Goal: Information Seeking & Learning: Stay updated

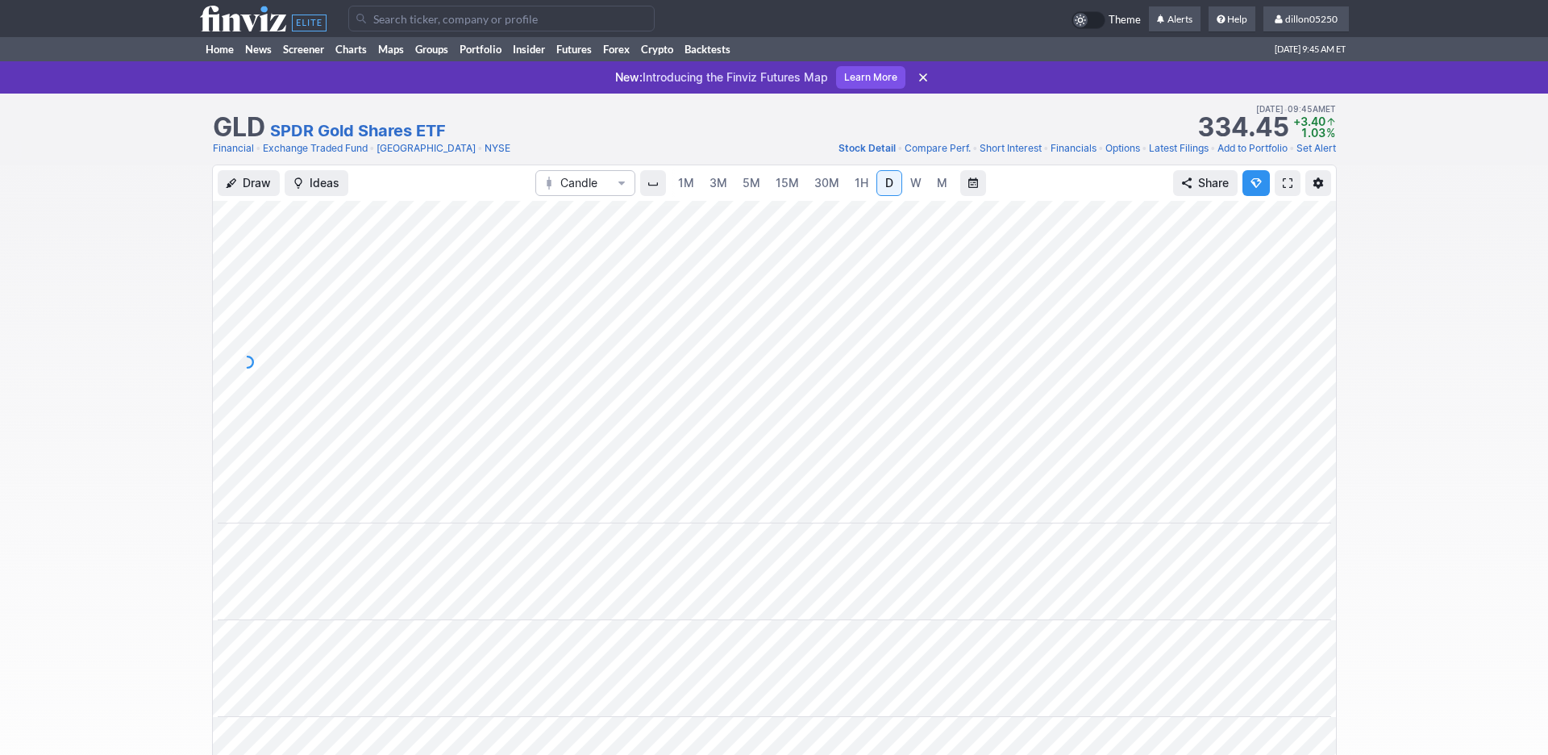
scroll to position [0, 98]
click at [220, 61] on link "Home" at bounding box center [219, 49] width 39 height 24
